Goal: Find specific page/section: Find specific page/section

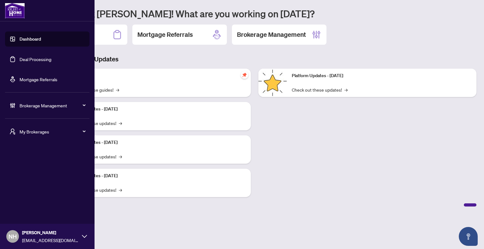
drag, startPoint x: 35, startPoint y: 128, endPoint x: 37, endPoint y: 136, distance: 8.0
click at [35, 128] on span "My Brokerages" at bounding box center [52, 131] width 65 height 7
click at [38, 156] on span "[PERSON_NAME]" at bounding box center [49, 156] width 72 height 7
